Goal: Task Accomplishment & Management: Use online tool/utility

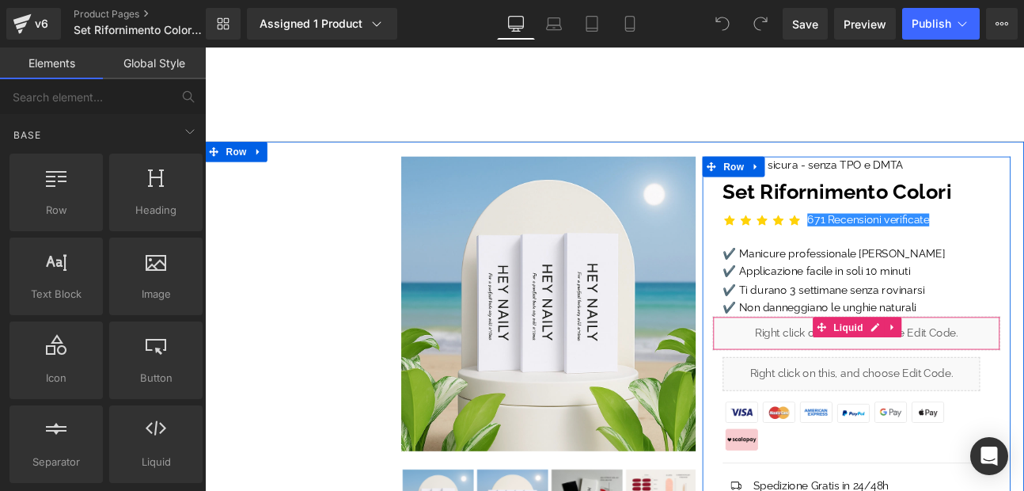
click at [815, 382] on div "Liquid" at bounding box center [967, 382] width 336 height 40
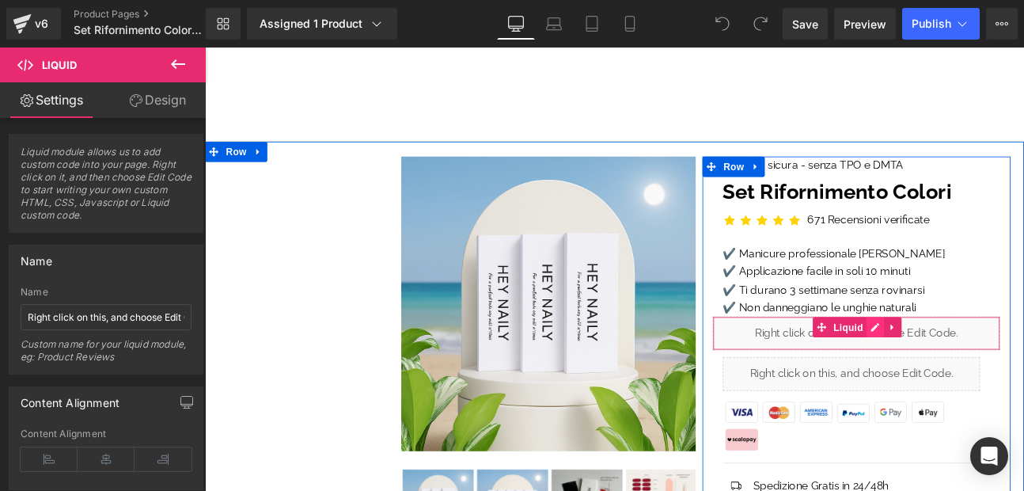
click at [989, 377] on div "Liquid" at bounding box center [967, 382] width 336 height 40
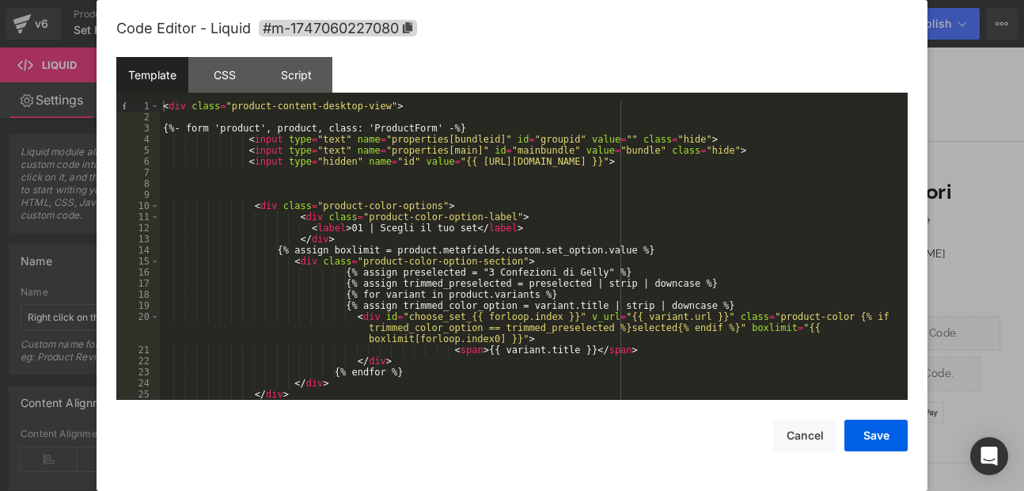
click at [359, 237] on div "< div class = "product-content-desktop-view" > {%- form 'product', product, cla…" at bounding box center [531, 261] width 742 height 321
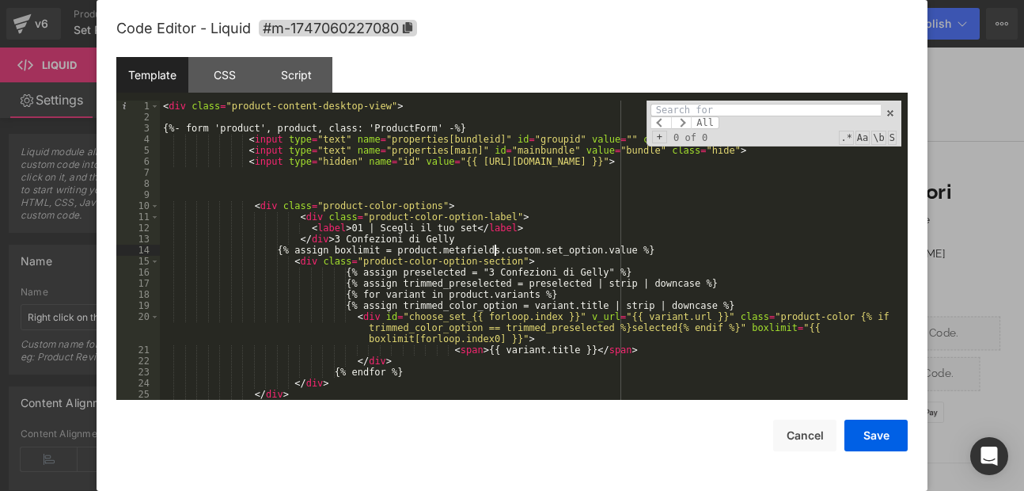
click at [492, 251] on div "< div class = "product-content-desktop-view" > {%- form 'product', product, cla…" at bounding box center [531, 261] width 742 height 321
click at [481, 242] on div "< div class = "product-content-desktop-view" > {%- form 'product', product, cla…" at bounding box center [531, 261] width 742 height 321
click at [674, 106] on input at bounding box center [766, 110] width 230 height 13
paste input "3 Confezioni di Gelly"
type input "3 Confezioni di Gelly"
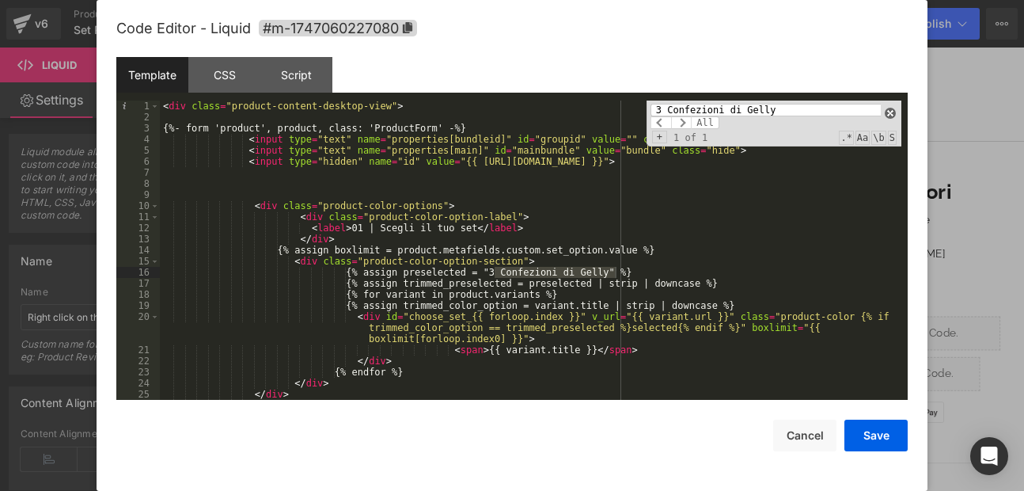
click at [890, 115] on span at bounding box center [890, 113] width 11 height 11
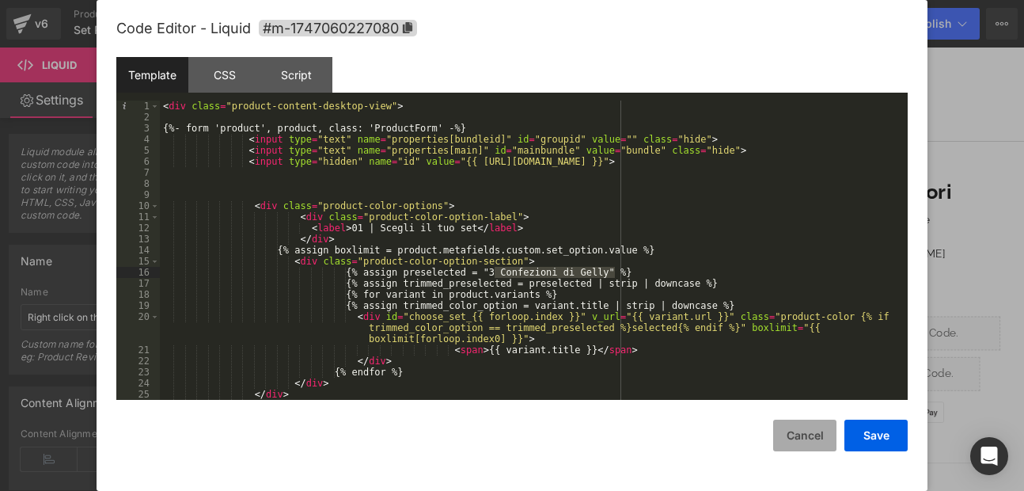
click at [807, 444] on button "Cancel" at bounding box center [804, 435] width 63 height 32
